Goal: Task Accomplishment & Management: Manage account settings

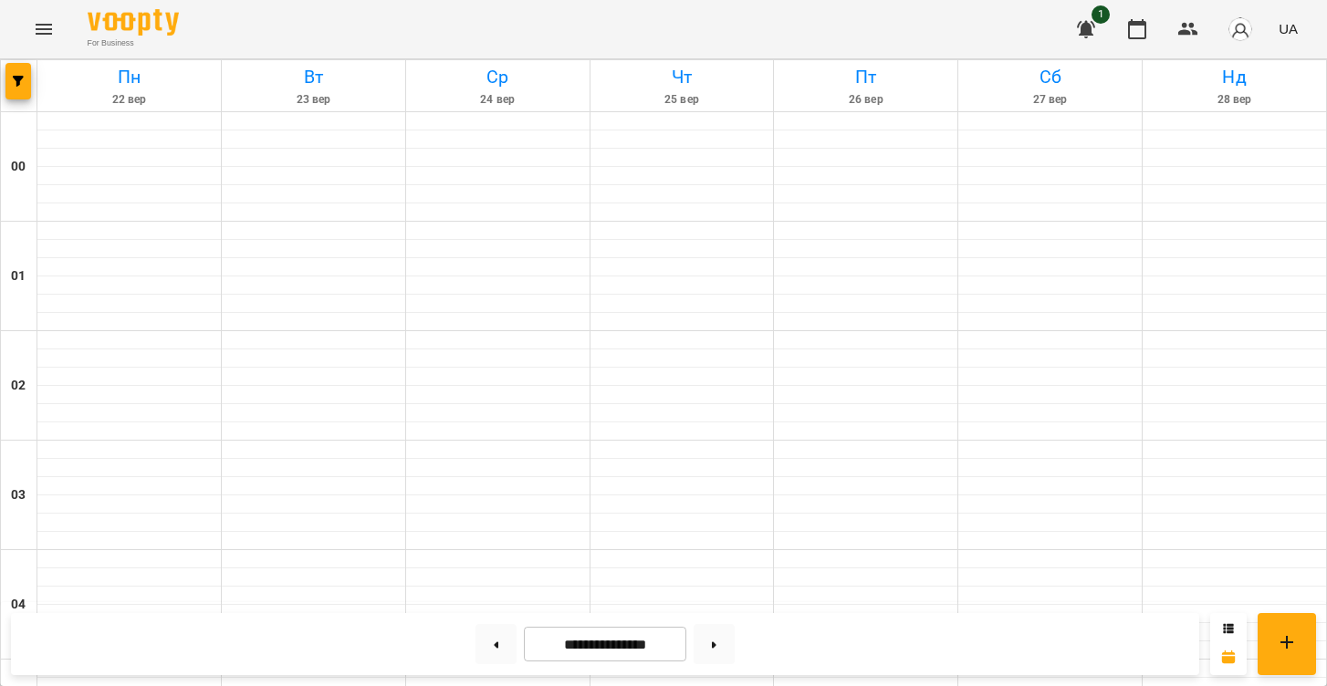
scroll to position [1628, 0]
click at [495, 656] on button at bounding box center [496, 644] width 41 height 40
type input "**********"
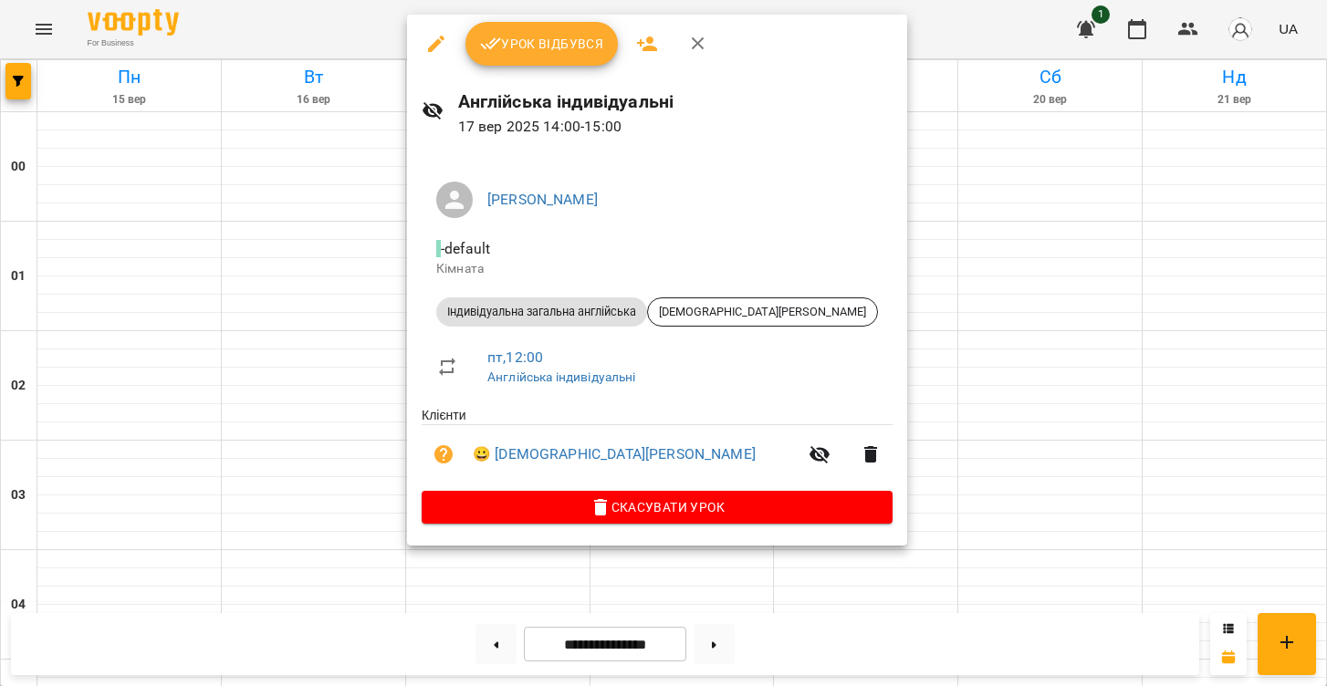
click at [552, 37] on span "Урок відбувся" at bounding box center [542, 44] width 124 height 22
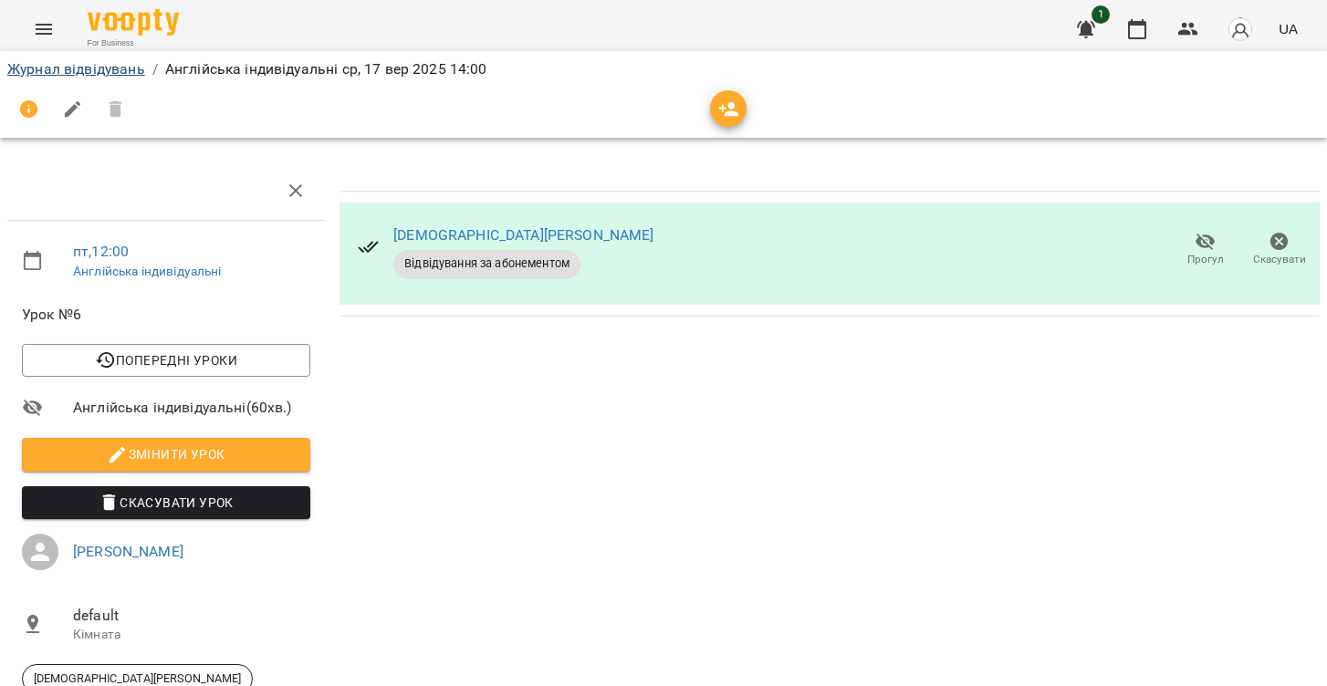
click at [87, 72] on link "Журнал відвідувань" at bounding box center [76, 68] width 138 height 17
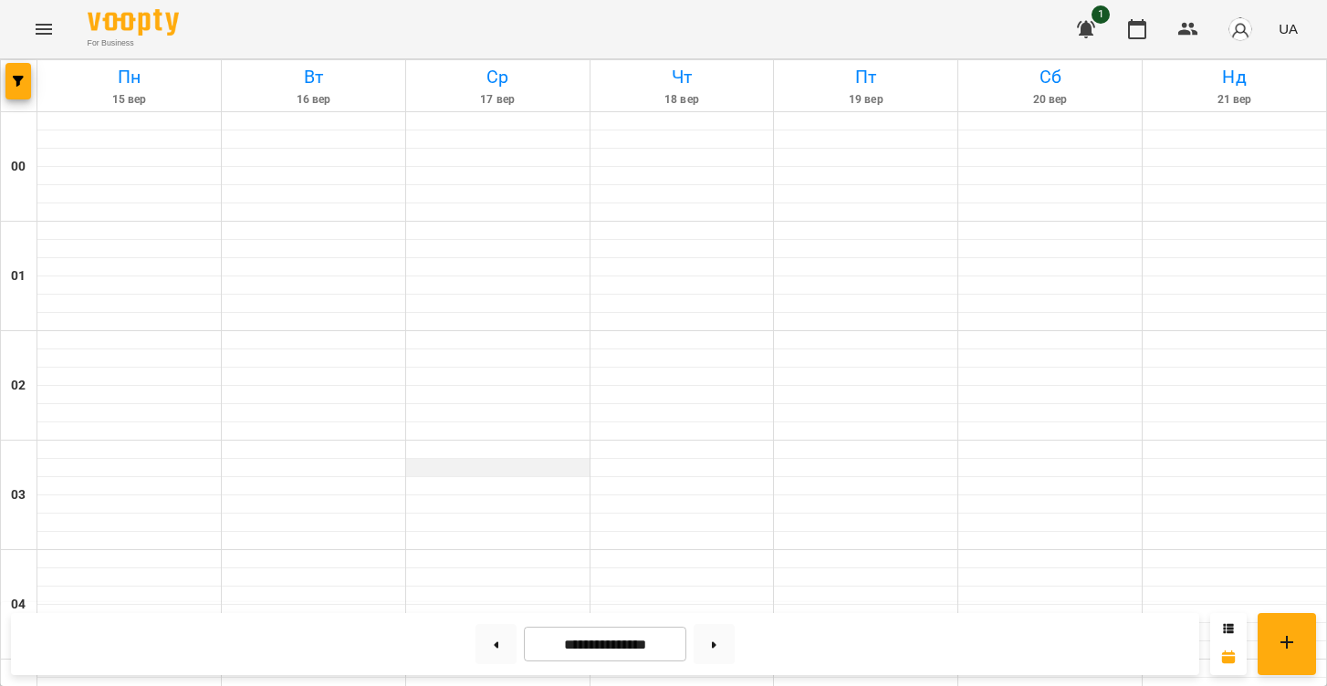
scroll to position [1517, 0]
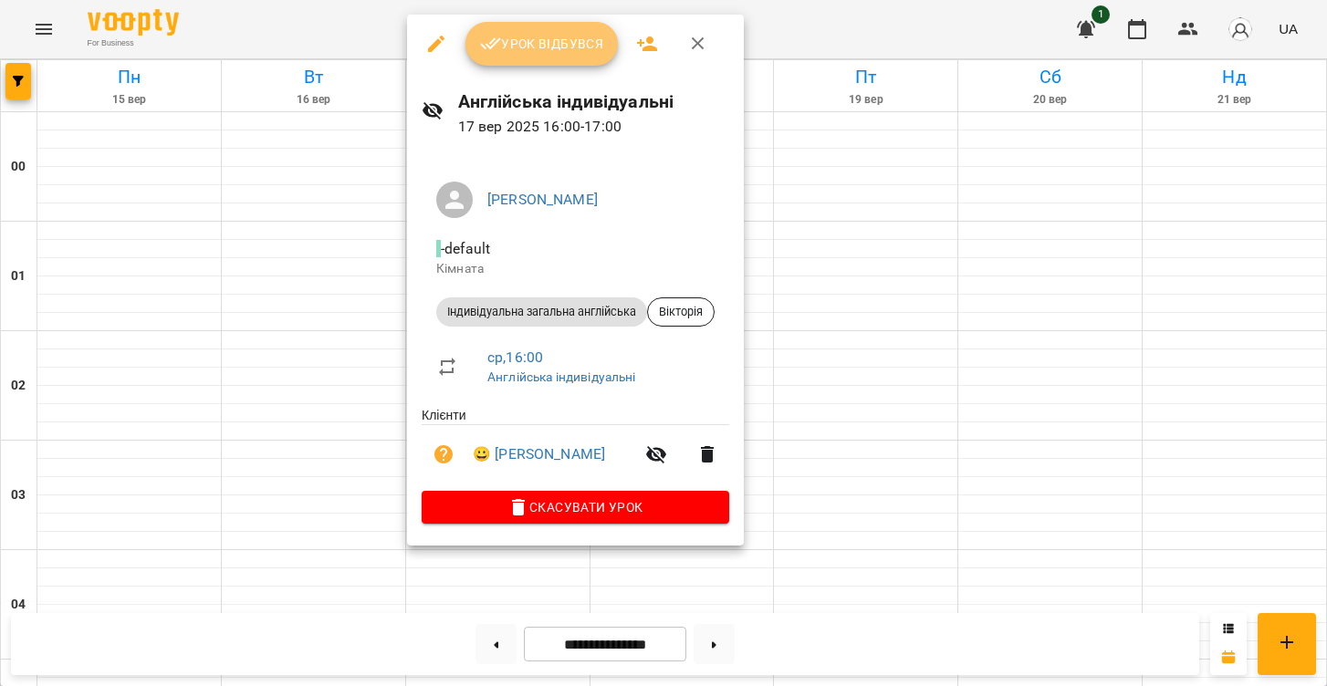
click at [549, 43] on span "Урок відбувся" at bounding box center [542, 44] width 124 height 22
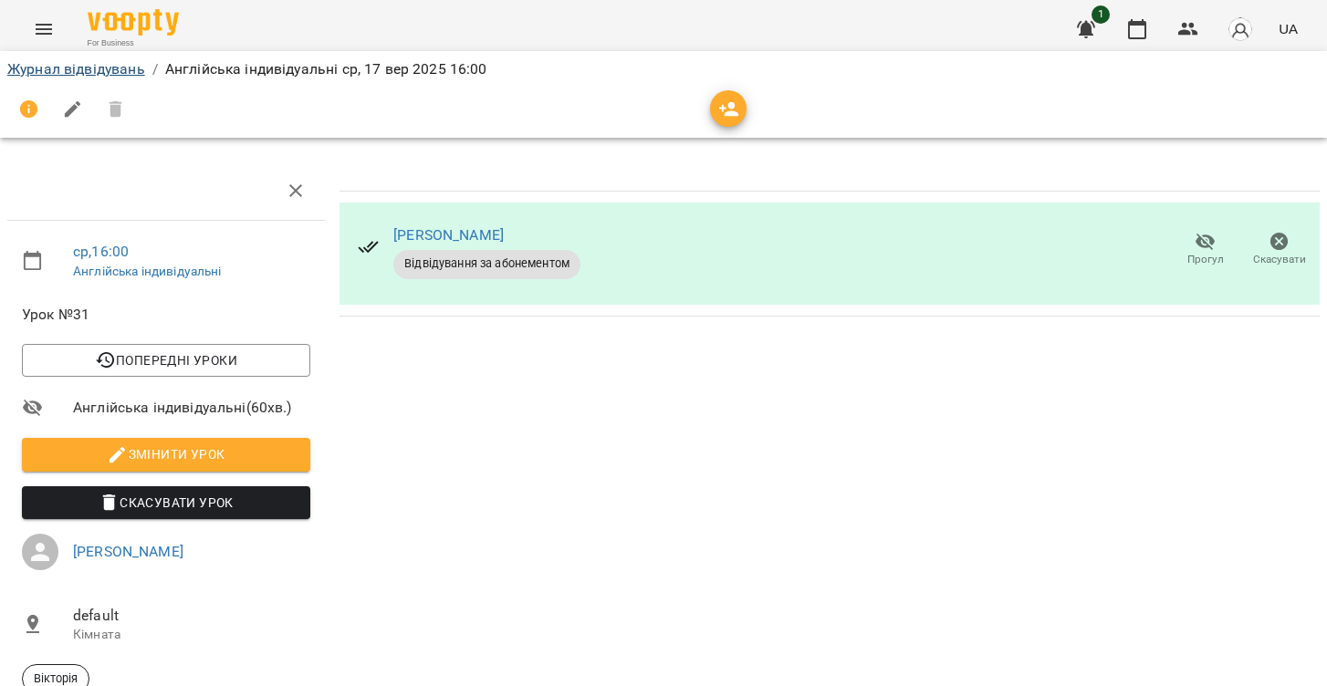
click at [86, 70] on link "Журнал відвідувань" at bounding box center [76, 68] width 138 height 17
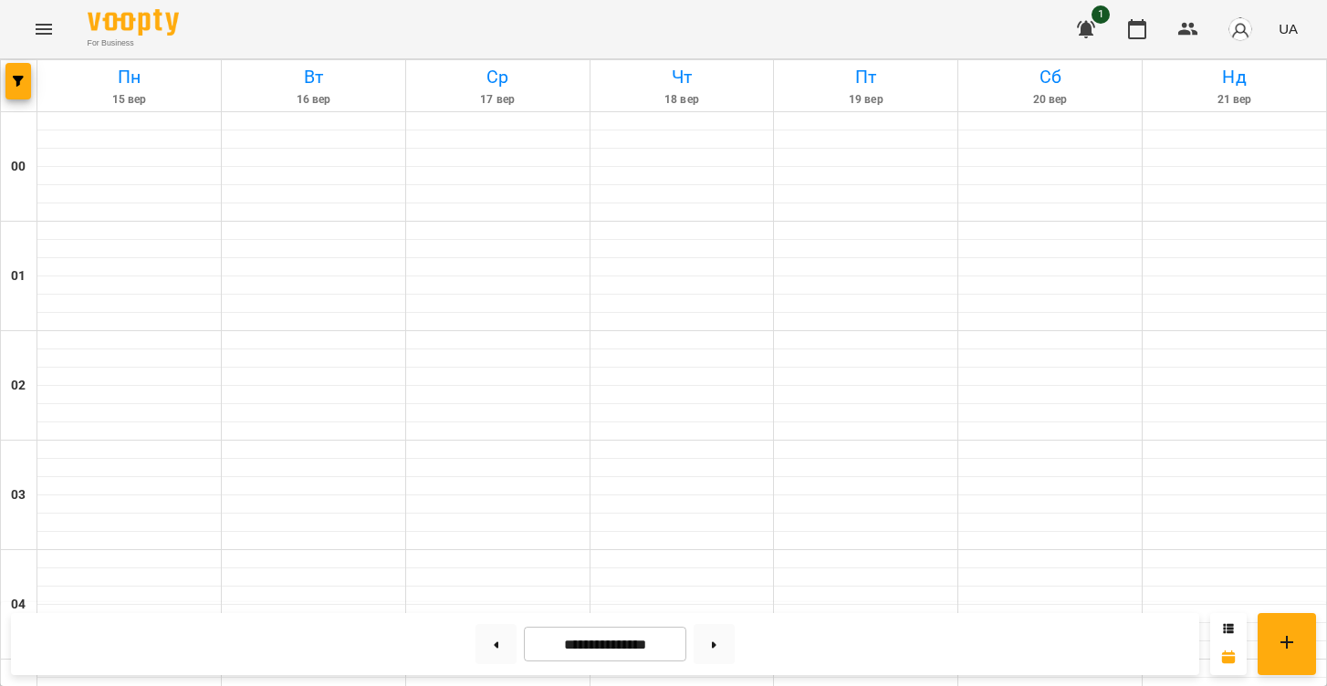
scroll to position [1562, 0]
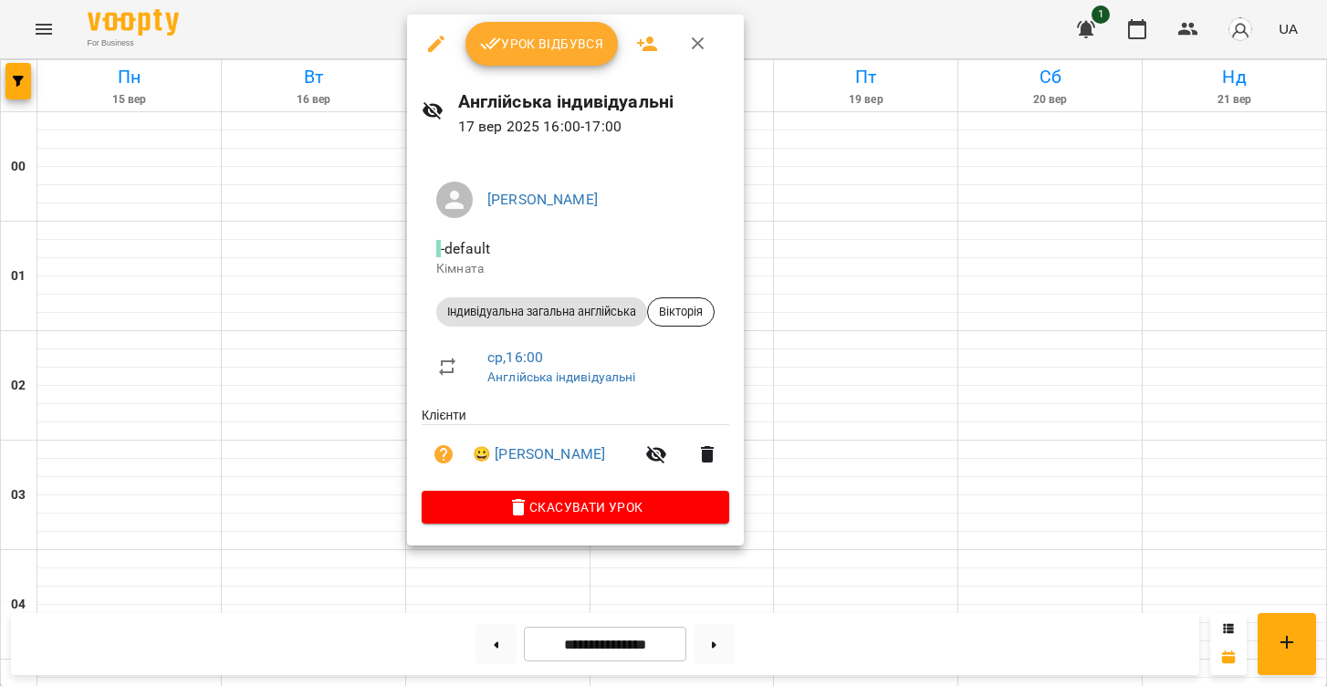
click at [546, 49] on span "Урок відбувся" at bounding box center [542, 44] width 124 height 22
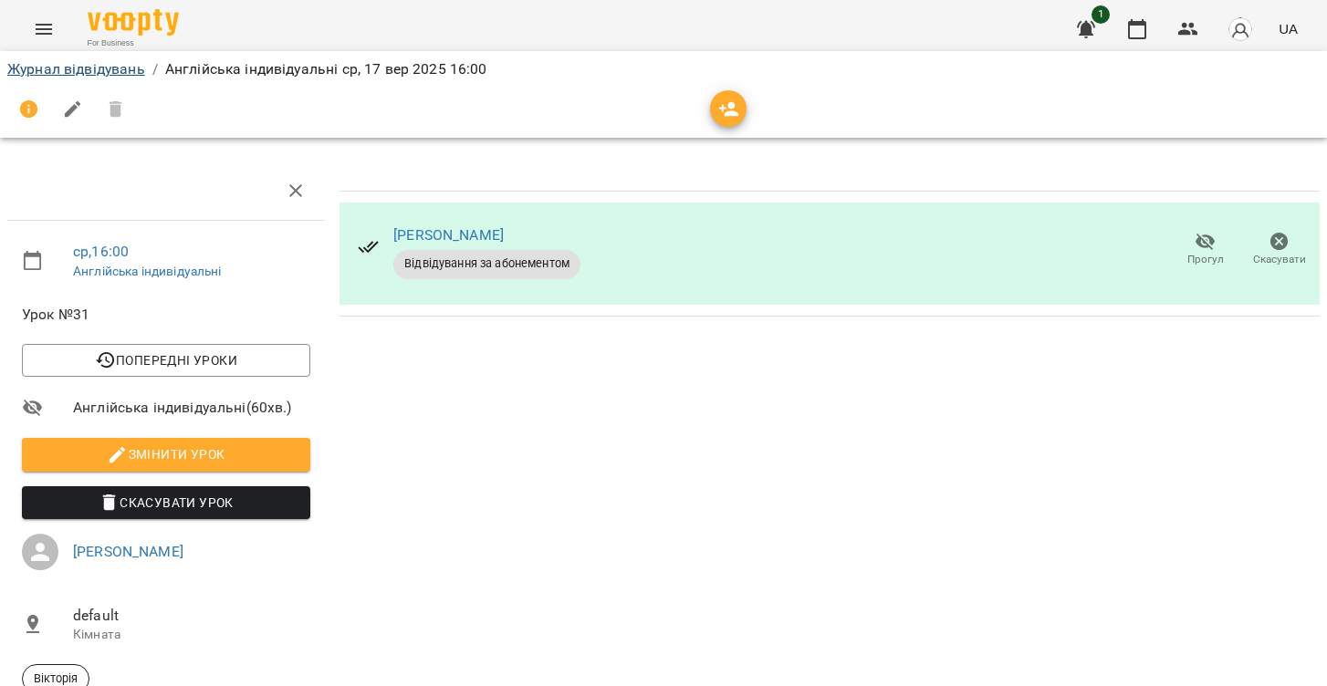
click at [69, 70] on link "Журнал відвідувань" at bounding box center [76, 68] width 138 height 17
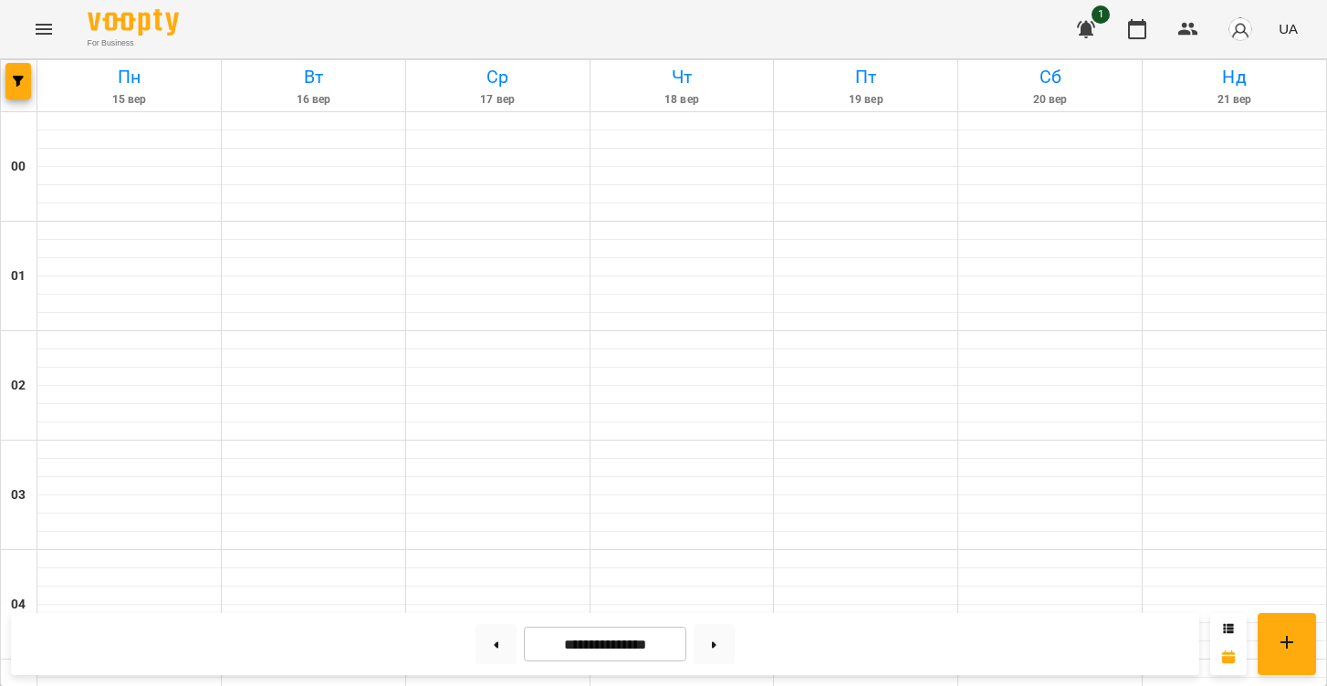
scroll to position [1334, 0]
